Goal: Find specific page/section: Find specific page/section

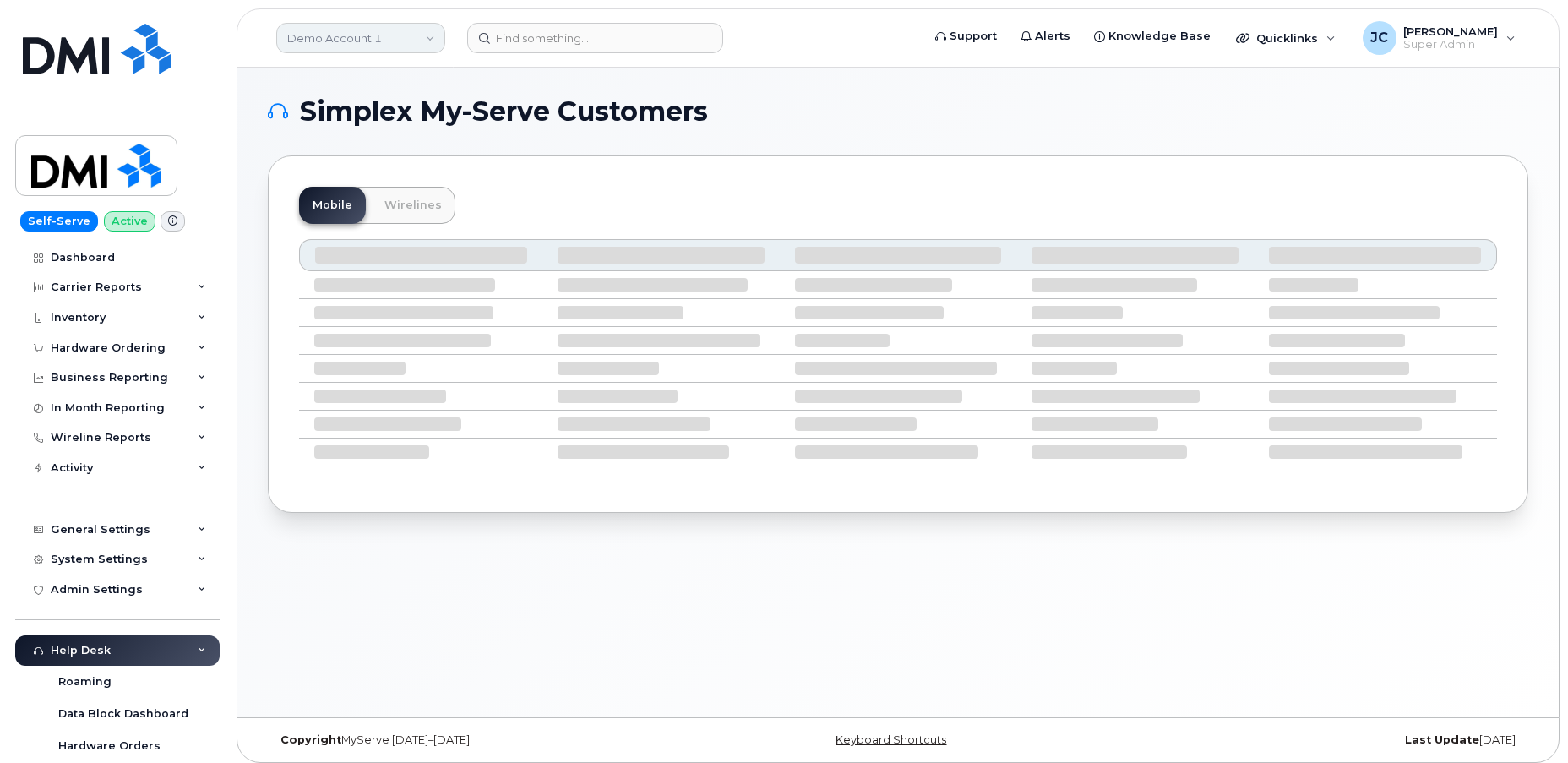
click at [416, 31] on link "Demo Account 1" at bounding box center [361, 38] width 169 height 31
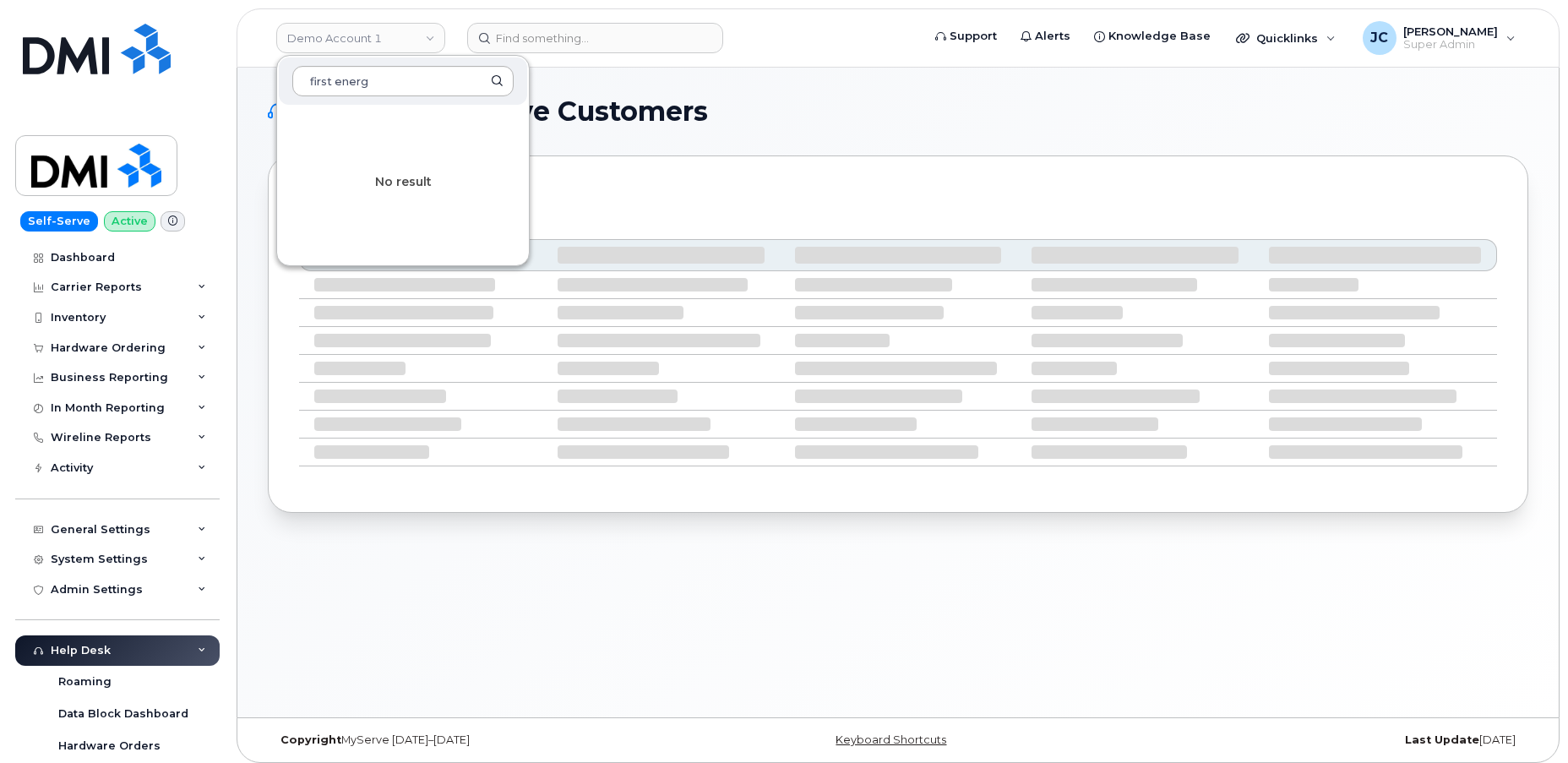
type input "first energy"
drag, startPoint x: 386, startPoint y: 84, endPoint x: 188, endPoint y: 92, distance: 198.2
click at [237, 68] on div "Demo Account 1 first energy No result Support Alerts Knowledge Base Quicklinks …" at bounding box center [898, 37] width 1323 height 59
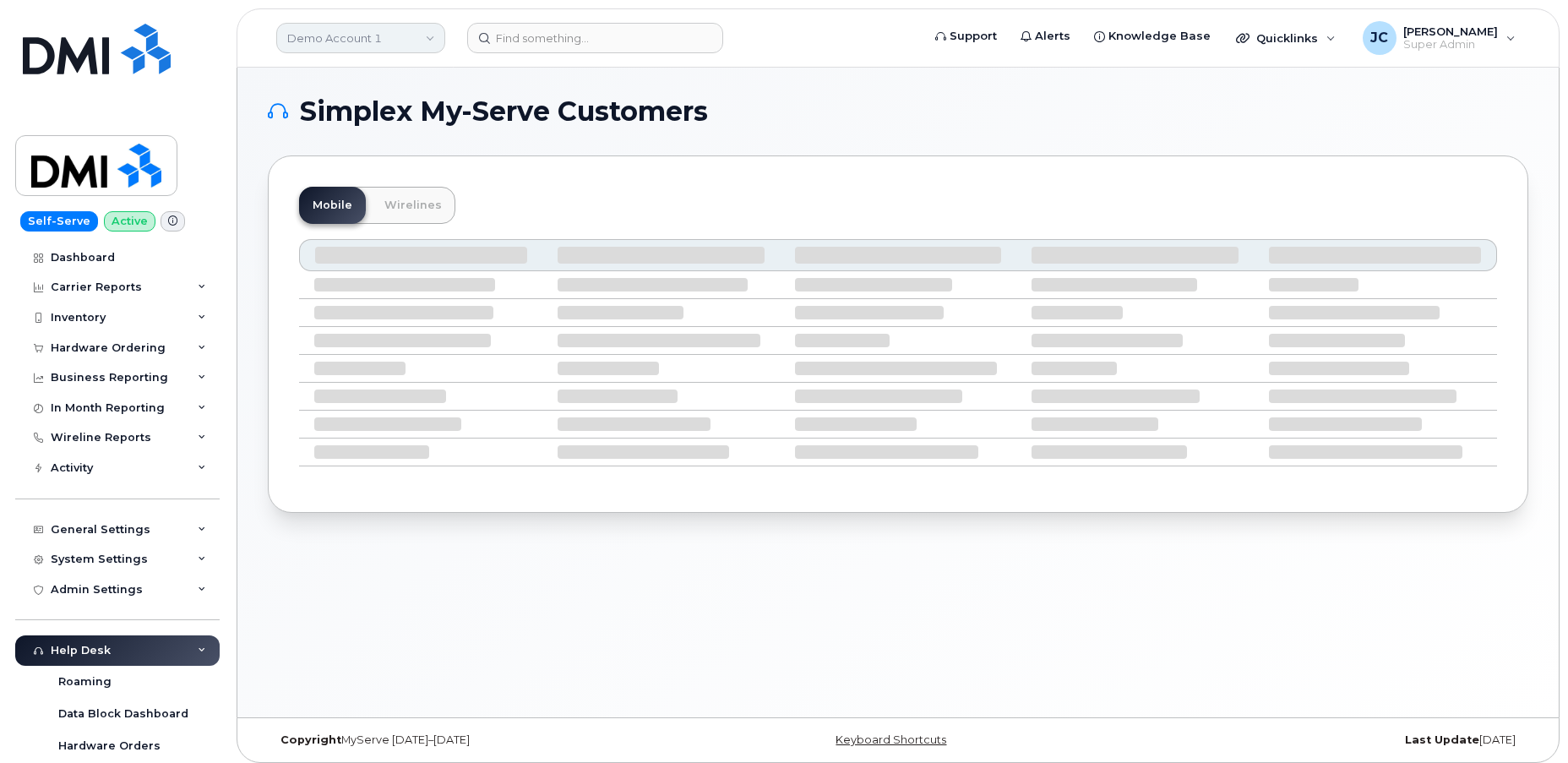
click at [304, 33] on link "Demo Account 1" at bounding box center [361, 38] width 169 height 31
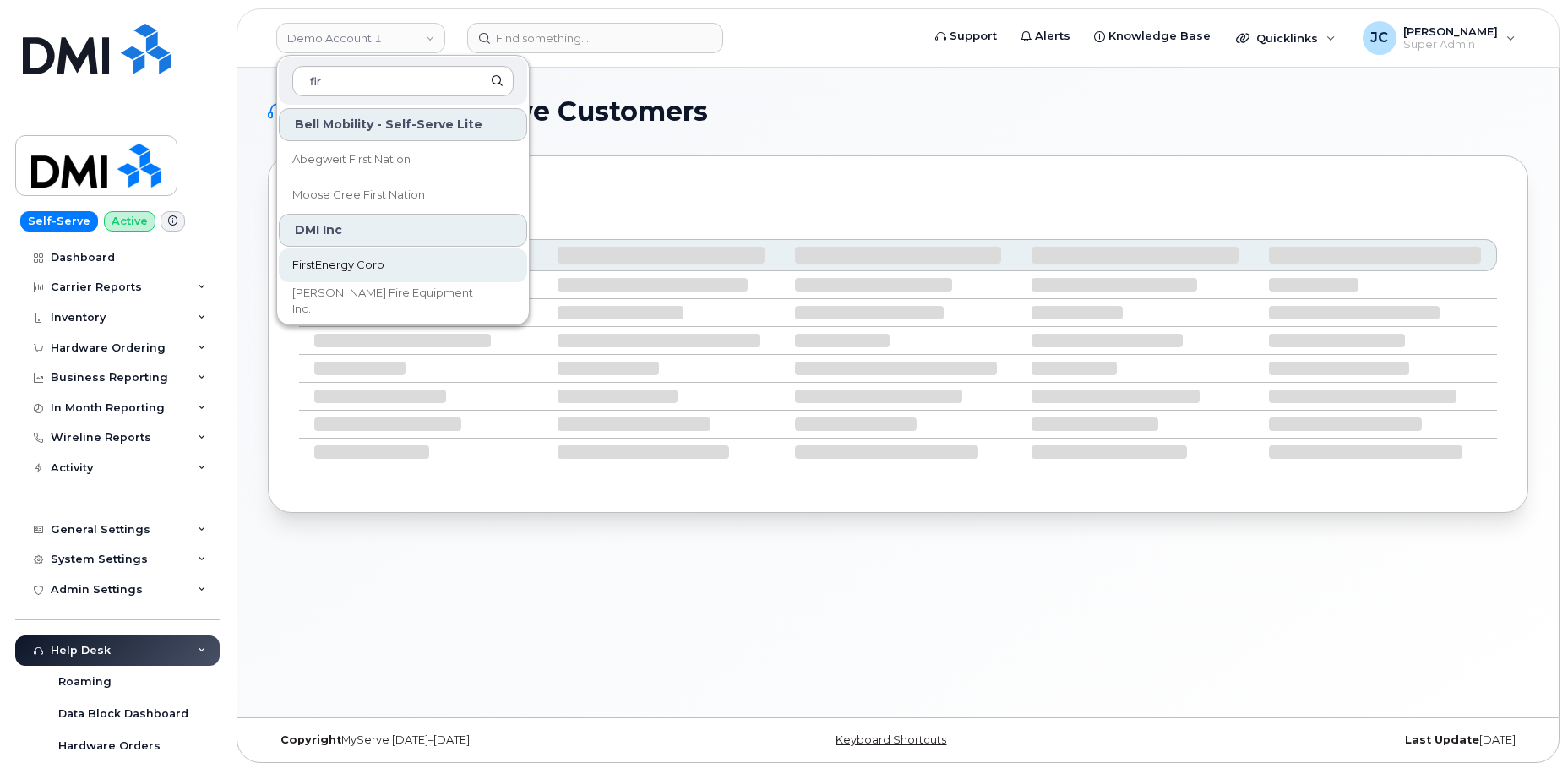
type input "fir"
click at [366, 264] on span "FirstEnergy Corp" at bounding box center [338, 265] width 92 height 17
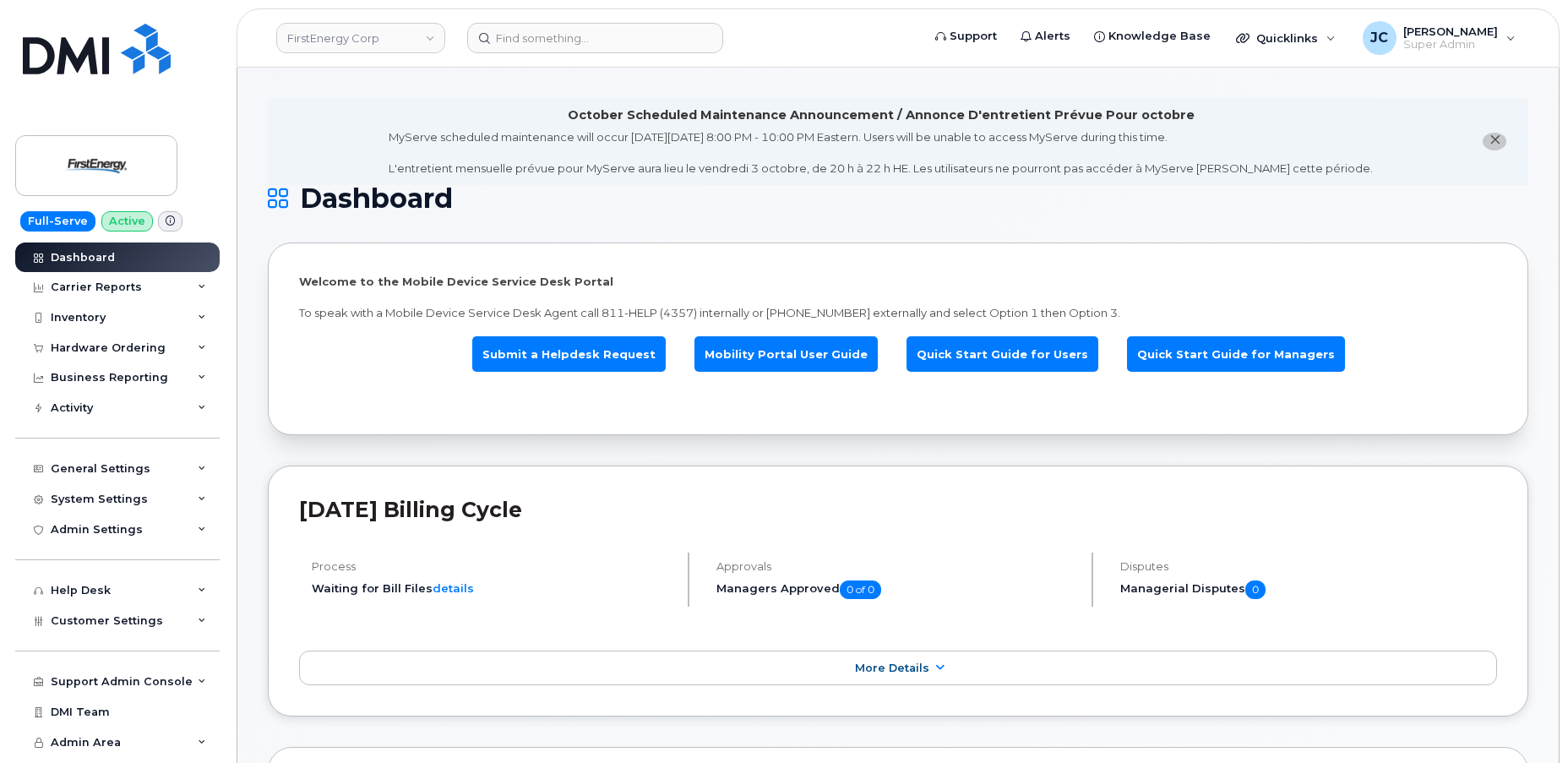
click at [305, 195] on span "Dashboard" at bounding box center [376, 199] width 153 height 25
click at [275, 202] on icon at bounding box center [277, 198] width 20 height 20
